Goal: Task Accomplishment & Management: Manage account settings

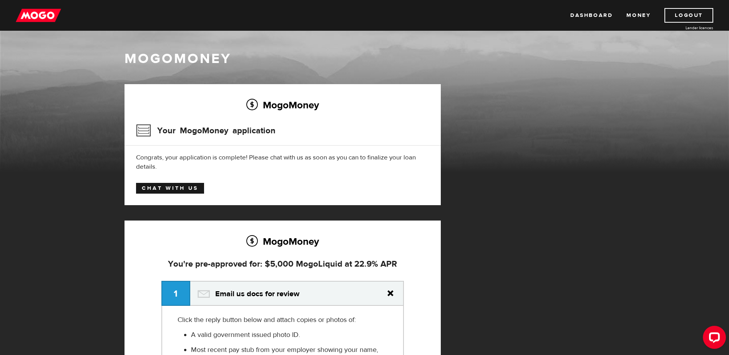
click at [189, 190] on link "Chat with us" at bounding box center [170, 188] width 68 height 11
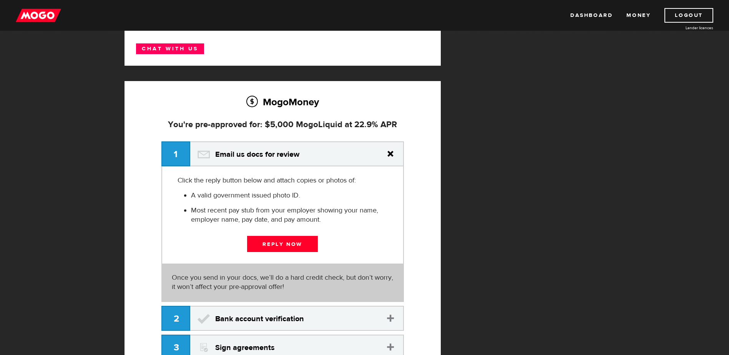
scroll to position [77, 0]
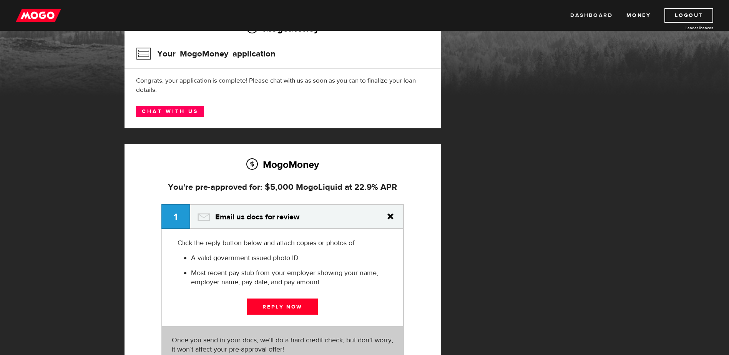
click at [612, 17] on link "Dashboard" at bounding box center [592, 15] width 42 height 15
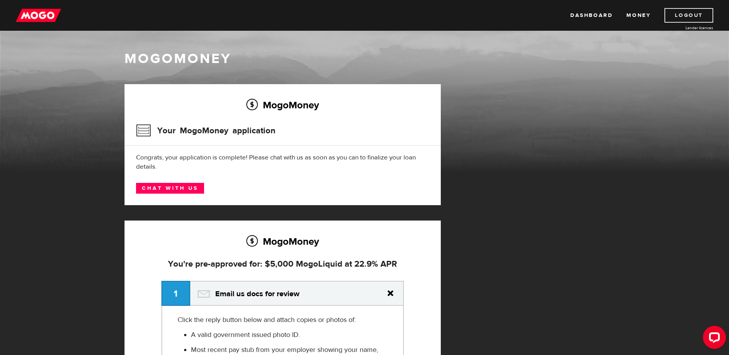
click at [694, 16] on link "Logout" at bounding box center [689, 15] width 49 height 15
